Goal: Information Seeking & Learning: Learn about a topic

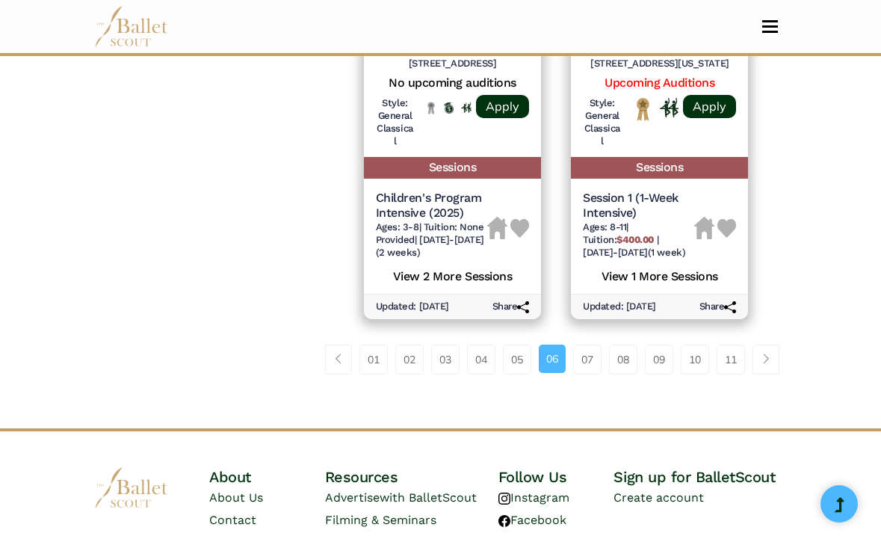
scroll to position [2555, 0]
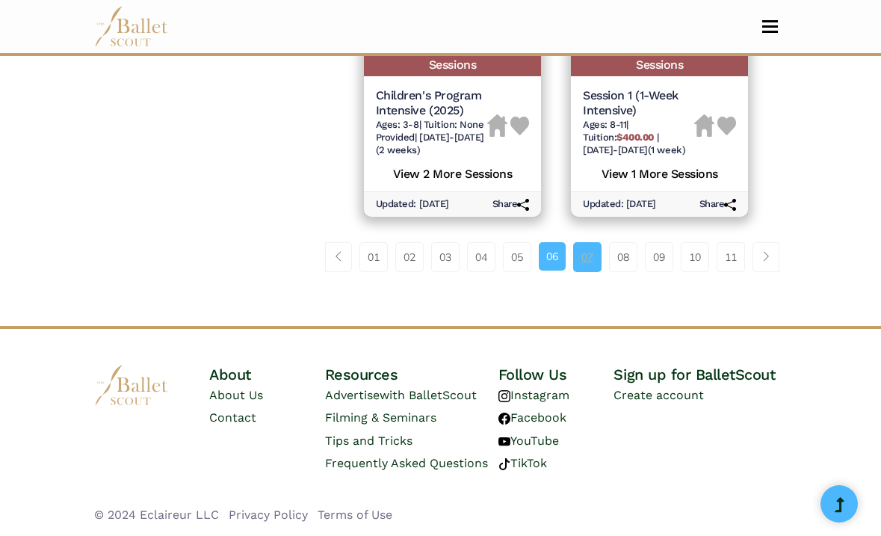
click at [585, 253] on link "07" at bounding box center [587, 257] width 28 height 30
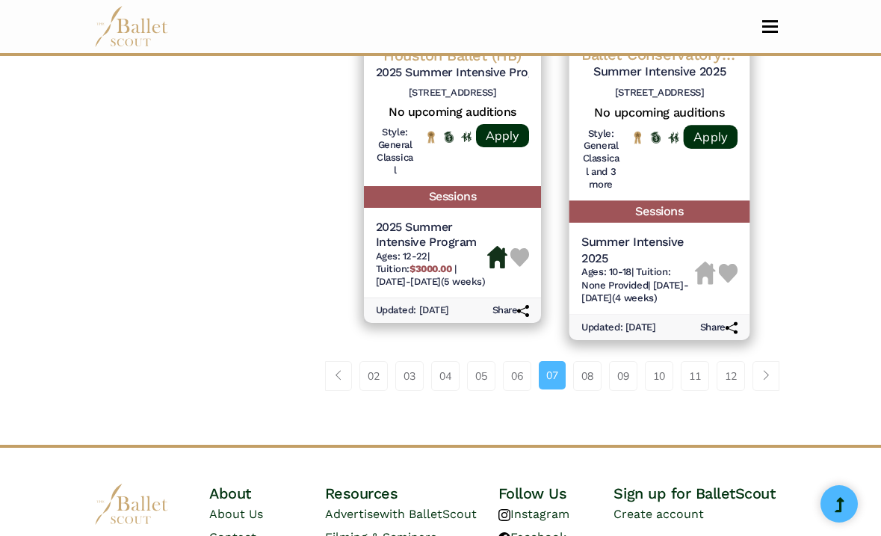
scroll to position [2425, 0]
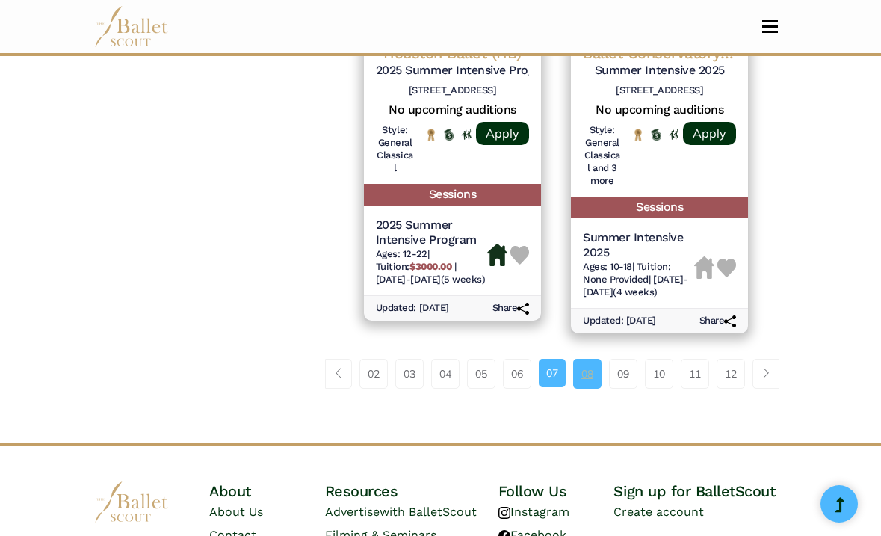
click at [589, 388] on link "08" at bounding box center [587, 374] width 28 height 30
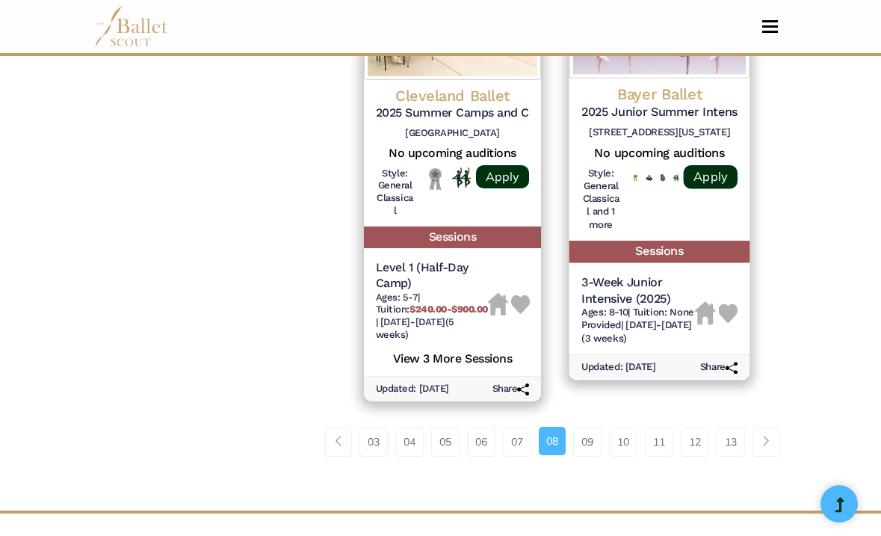
scroll to position [2431, 0]
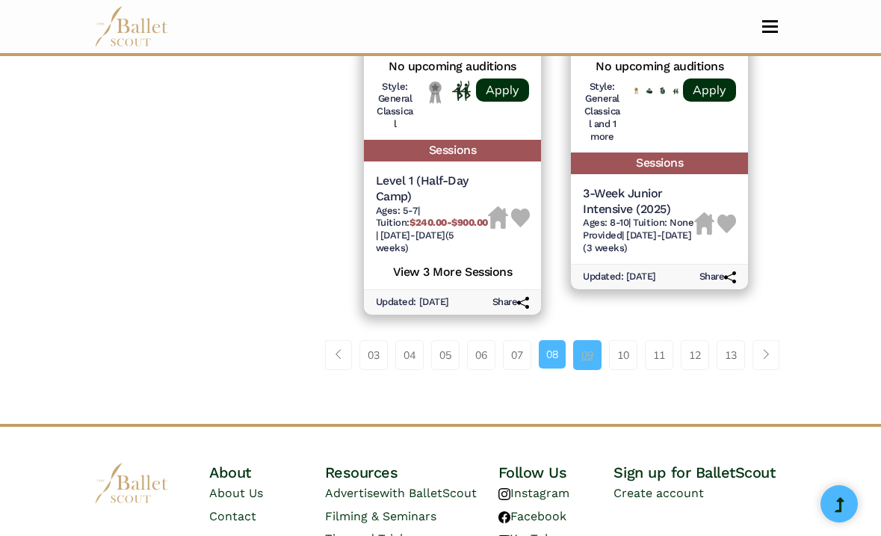
click at [586, 354] on link "09" at bounding box center [587, 355] width 28 height 30
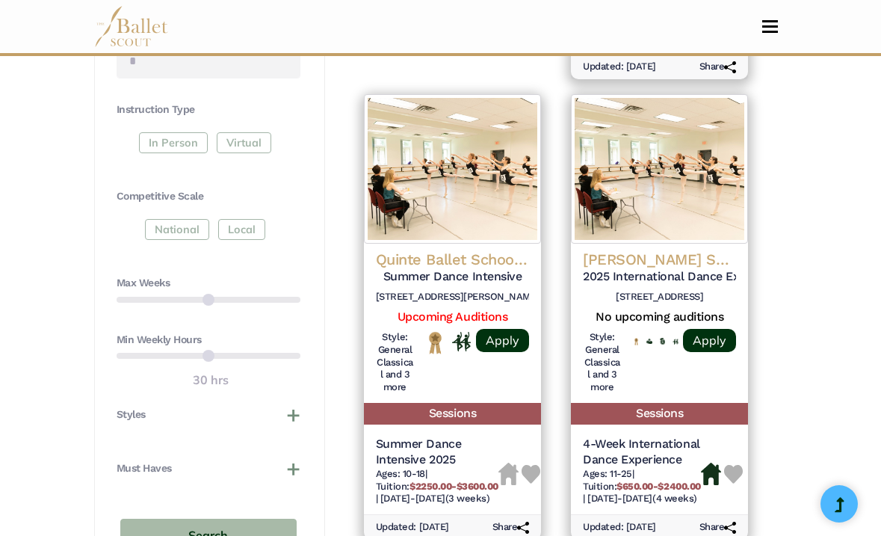
scroll to position [769, 0]
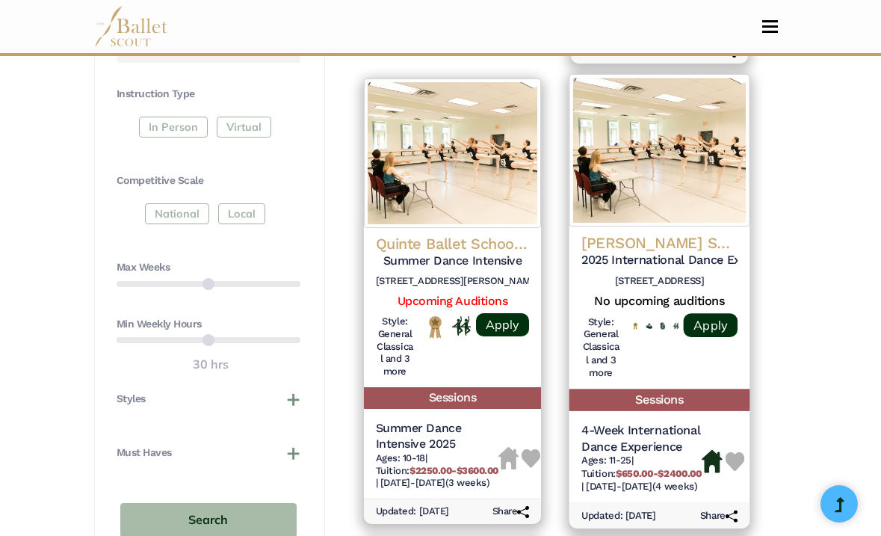
click at [559, 332] on div "Ruth Page School of Dance 2025 International Dance Experience 1016 N Dearborn S…" at bounding box center [658, 300] width 211 height 469
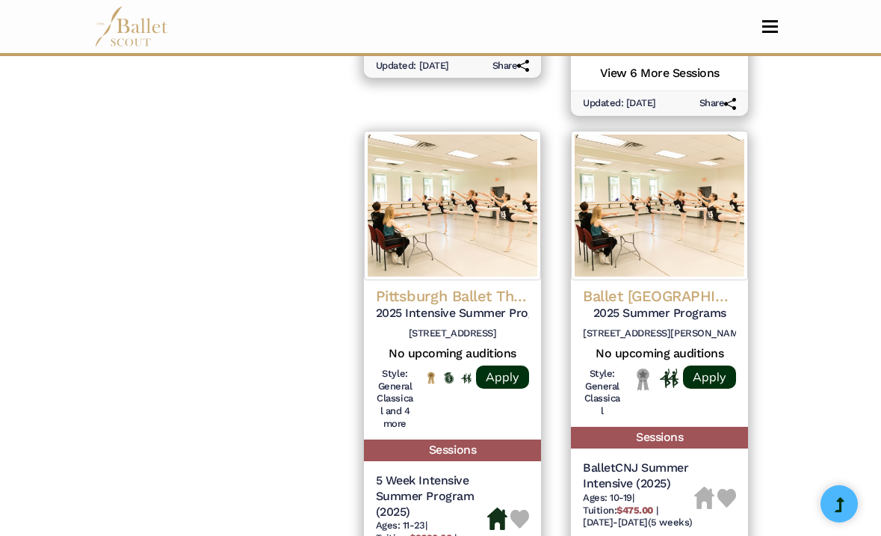
scroll to position [2133, 0]
